Goal: Information Seeking & Learning: Learn about a topic

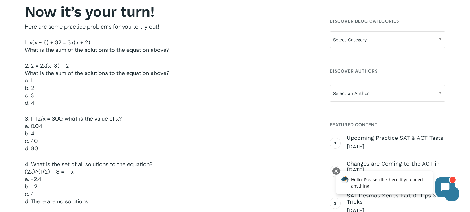
scroll to position [1165, 0]
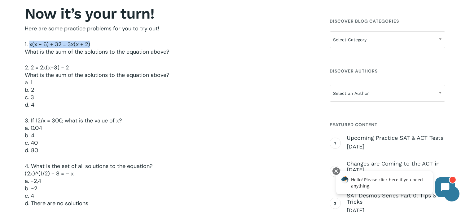
drag, startPoint x: 29, startPoint y: 47, endPoint x: 93, endPoint y: 47, distance: 64.7
click at [93, 47] on p "1. x(x − 6) + 32 = 3x(x + 2) What is the sum of the solutions to the equation a…" at bounding box center [169, 52] width 288 height 23
copy p "x(x − 6) + 32 = 3x(x + 2)"
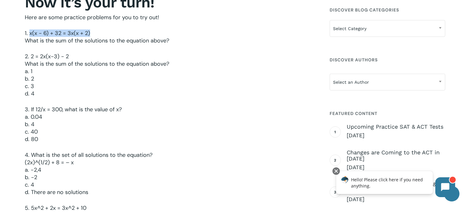
scroll to position [1177, 0]
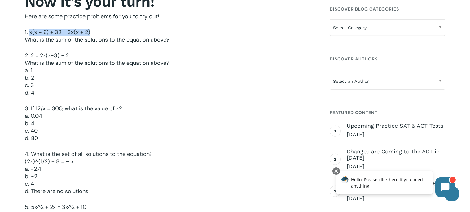
drag, startPoint x: 29, startPoint y: 55, endPoint x: 63, endPoint y: 91, distance: 49.3
click at [63, 91] on p "2. 2 = 2x(x-3) − 2 What is the sum of the solutions to the equation above? a. 1…" at bounding box center [169, 78] width 288 height 53
copy p "2 = 2x(x-3) − 2 What is the sum of the solutions to the equation above? a. 1 b.…"
drag, startPoint x: 29, startPoint y: 34, endPoint x: 181, endPoint y: 45, distance: 152.7
click at [181, 45] on p "1. x(x − 6) + 32 = 3x(x + 2) What is the sum of the solutions to the equation a…" at bounding box center [169, 39] width 288 height 23
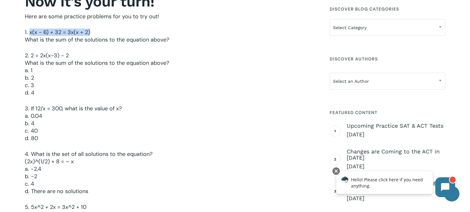
copy p "x(x − 6) + 32 = 3x(x + 2) What is the sum of the solutions to the equation abov…"
click at [48, 37] on p "1. x(x − 6) + 32 = 3x(x + 2) What is the sum of the solutions to the equation a…" at bounding box center [169, 39] width 288 height 23
drag, startPoint x: 61, startPoint y: 34, endPoint x: 29, endPoint y: 32, distance: 31.3
click at [29, 32] on p "1. x(x − 6) + 32 = 3x(x + 2) What is the sum of the solutions to the equation a…" at bounding box center [169, 39] width 288 height 23
copy p "x(x − 6) + 32"
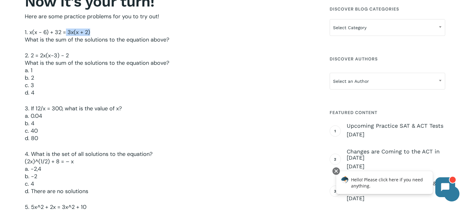
drag, startPoint x: 66, startPoint y: 33, endPoint x: 133, endPoint y: 29, distance: 67.6
click at [133, 29] on p "1. x(x − 6) + 32 = 3x(x + 2) What is the sum of the solutions to the equation a…" at bounding box center [169, 39] width 288 height 23
copy p "3x(x + 2)"
click at [33, 67] on p "2. 2 = 2x(x-3) − 2 What is the sum of the solutions to the equation above? a. 1…" at bounding box center [169, 78] width 288 height 53
drag, startPoint x: 29, startPoint y: 58, endPoint x: 70, endPoint y: 57, distance: 41.5
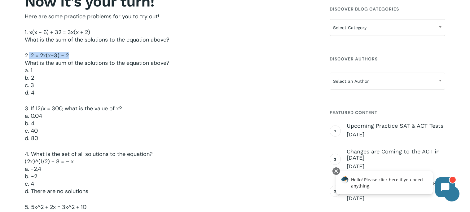
click at [70, 57] on p "2. 2 = 2x(x-3) − 2 What is the sum of the solutions to the equation above? a. 1…" at bounding box center [169, 78] width 288 height 53
copy p "2 = 2x(x-3) − 2"
